Goal: Information Seeking & Learning: Learn about a topic

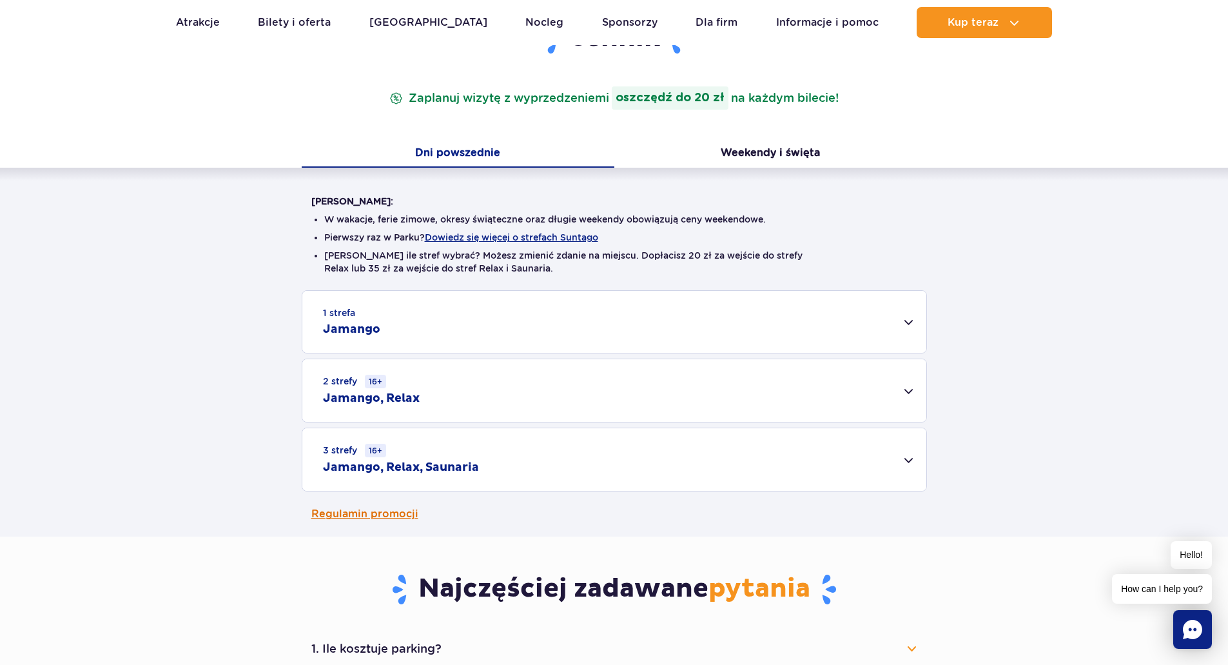
scroll to position [193, 0]
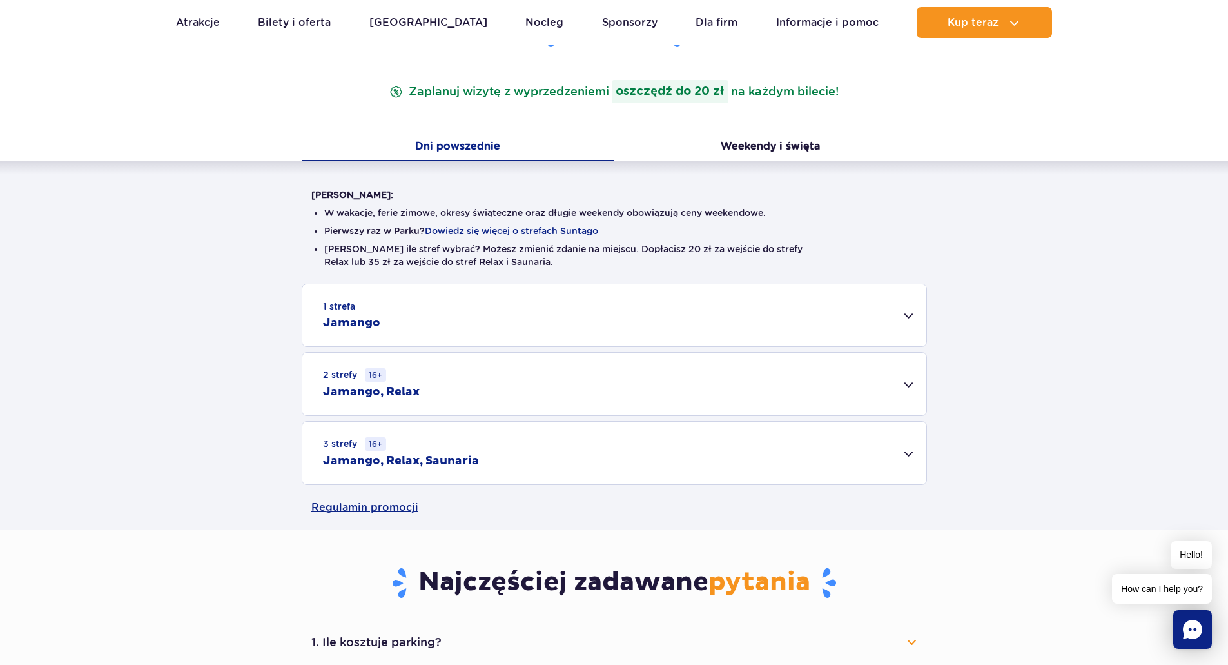
click at [909, 395] on div "2 strefy 16+ Jamango, Relax" at bounding box center [614, 384] width 624 height 63
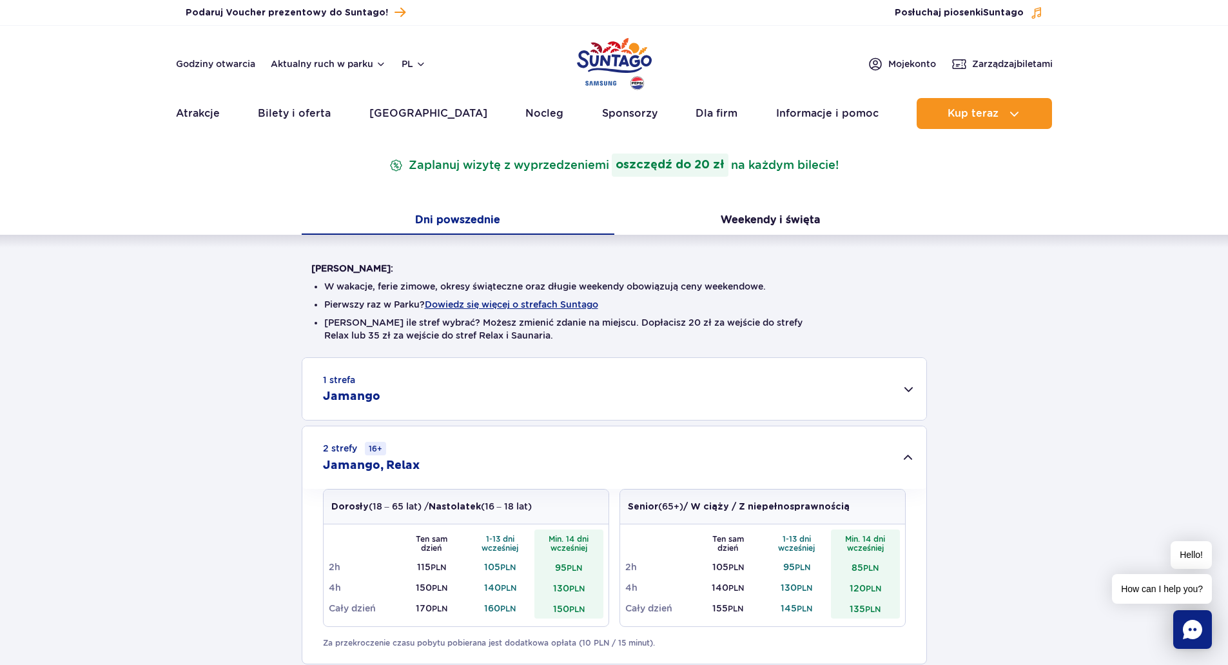
scroll to position [0, 0]
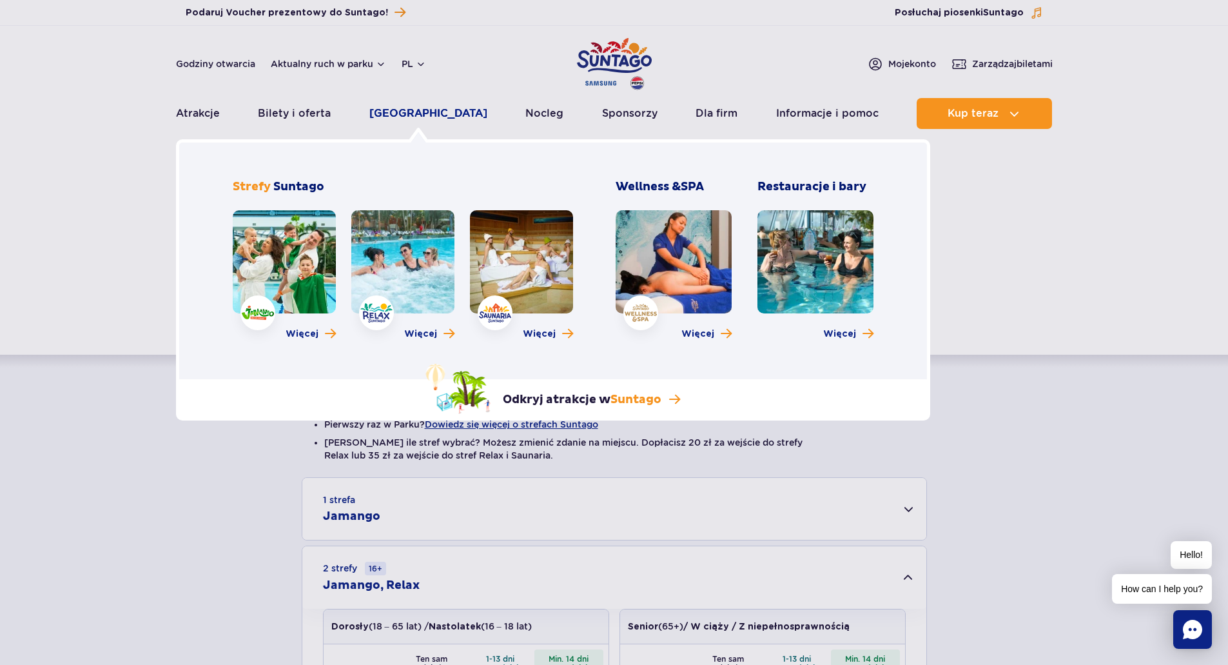
click at [423, 108] on link "[GEOGRAPHIC_DATA]" at bounding box center [428, 113] width 118 height 31
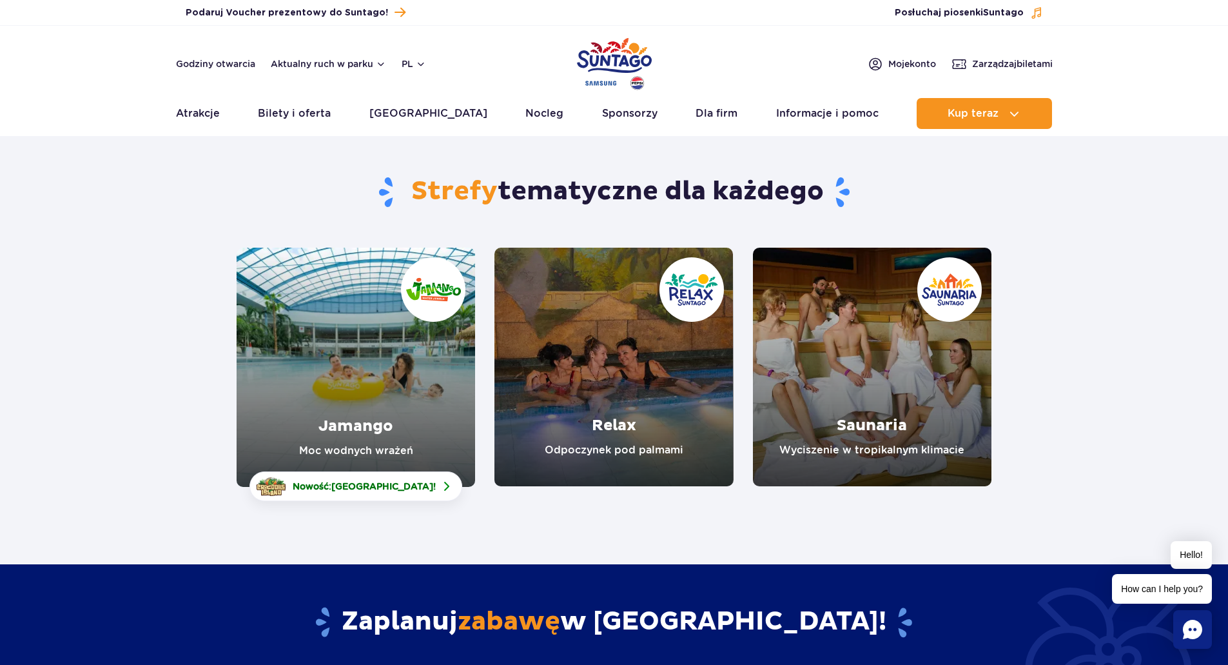
click at [377, 336] on link "Jamango" at bounding box center [356, 367] width 238 height 239
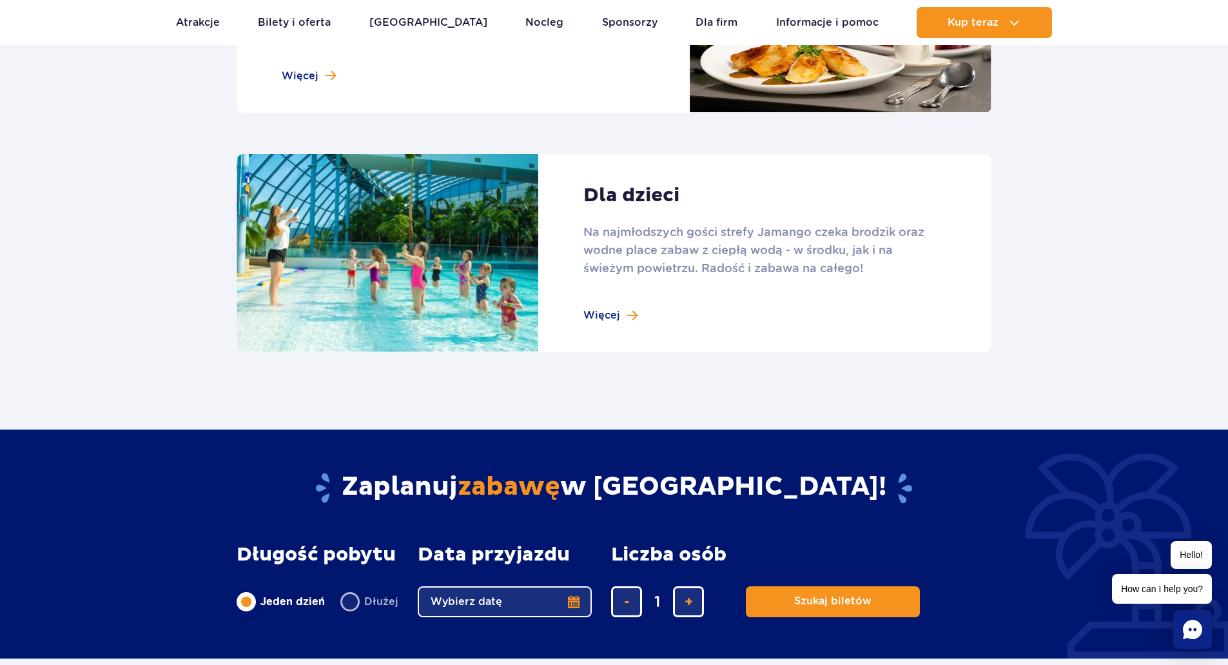
scroll to position [1676, 0]
